Goal: Information Seeking & Learning: Learn about a topic

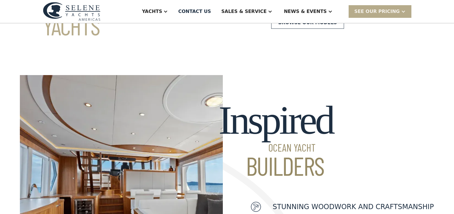
scroll to position [86, 0]
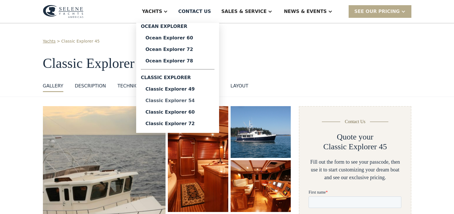
click at [197, 101] on div "Classic Explorer 54" at bounding box center [177, 100] width 64 height 5
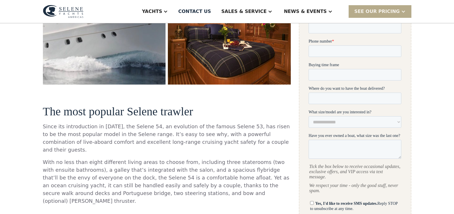
scroll to position [29, 0]
